Goal: Navigation & Orientation: Find specific page/section

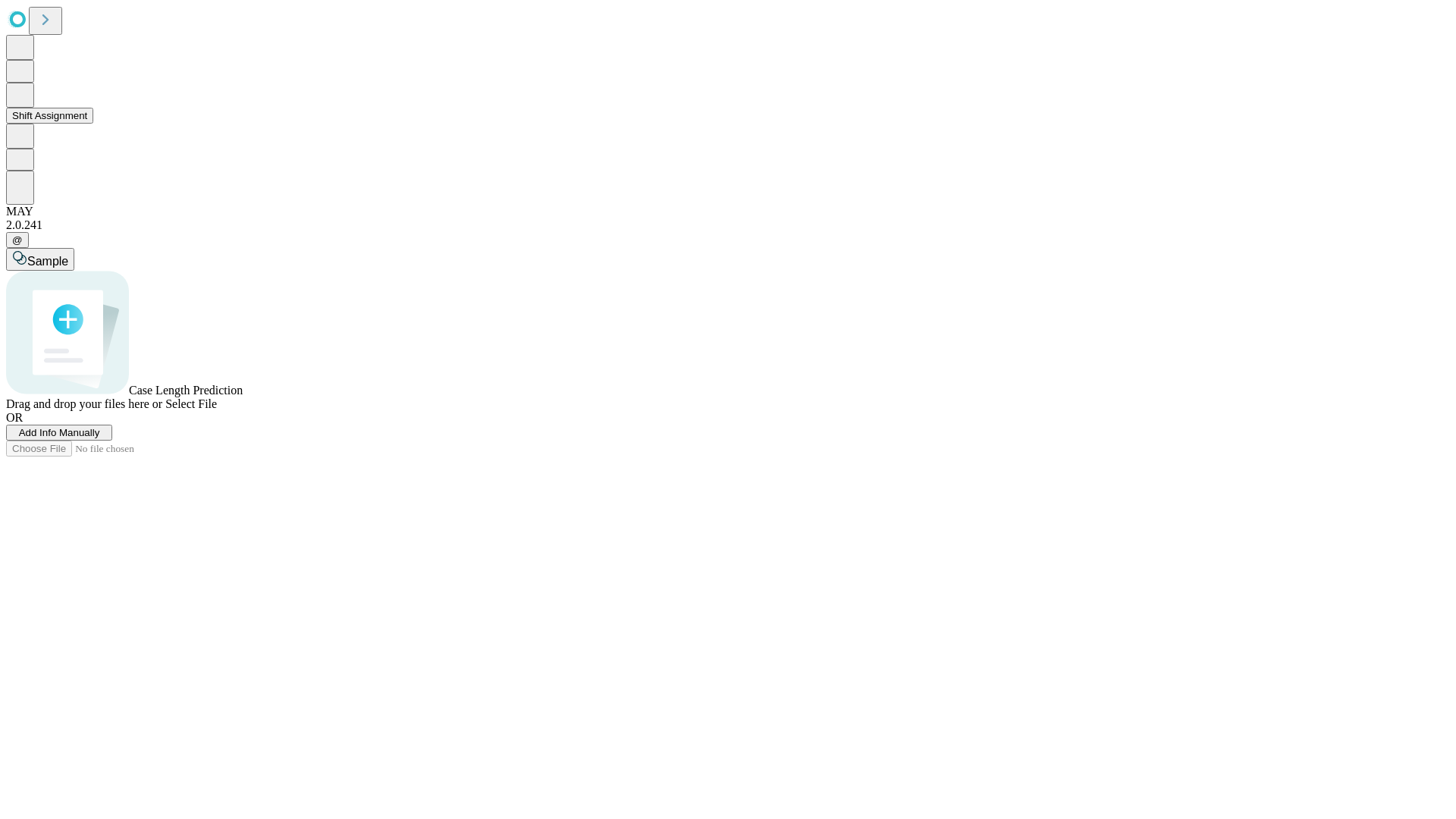
click at [93, 124] on button "Shift Assignment" at bounding box center [50, 115] width 87 height 15
